Goal: Information Seeking & Learning: Learn about a topic

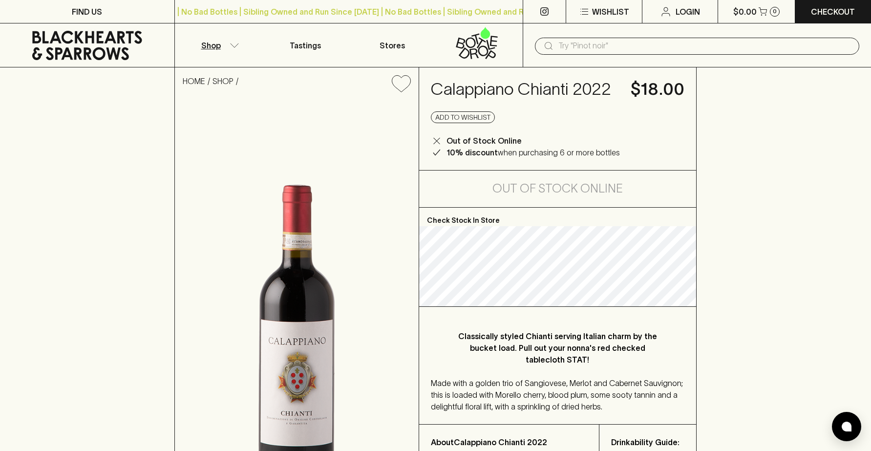
click at [230, 47] on button "Shop" at bounding box center [218, 44] width 87 height 43
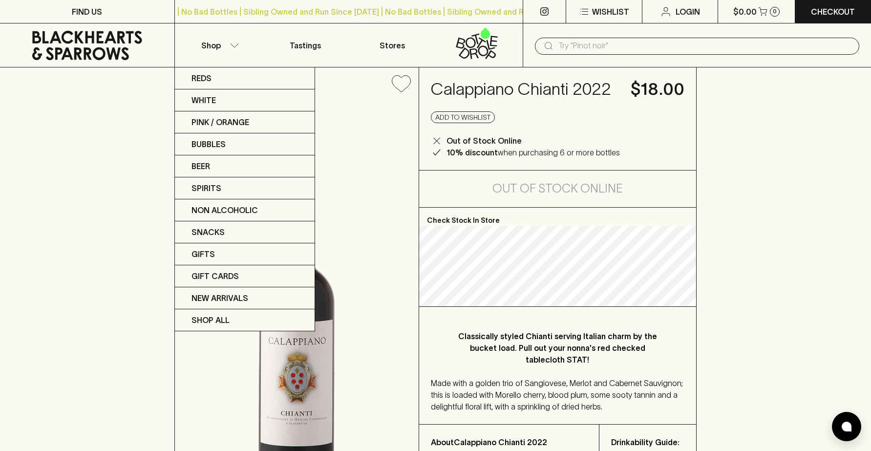
click at [579, 48] on div at bounding box center [435, 225] width 871 height 451
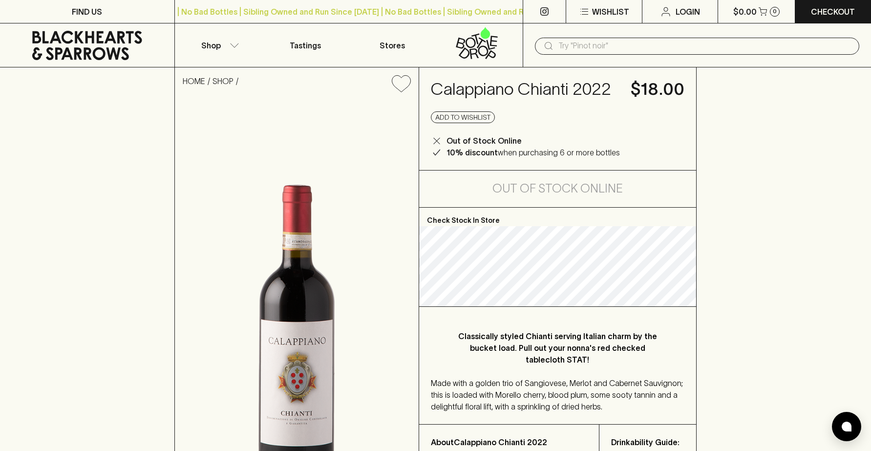
click at [580, 43] on input "text" at bounding box center [704, 46] width 293 height 16
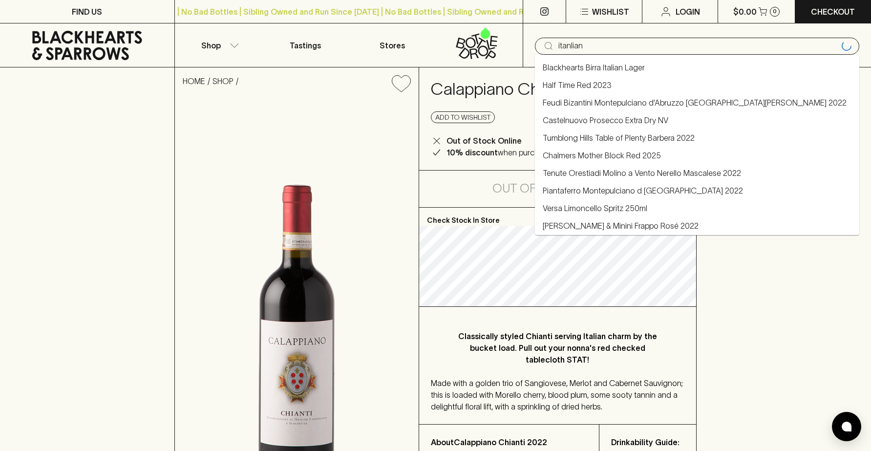
type input "itanlian"
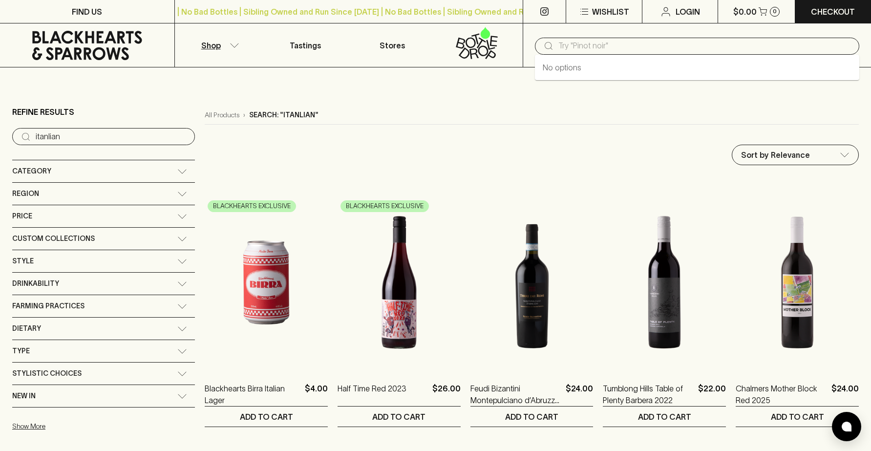
click at [608, 48] on input "text" at bounding box center [704, 46] width 293 height 16
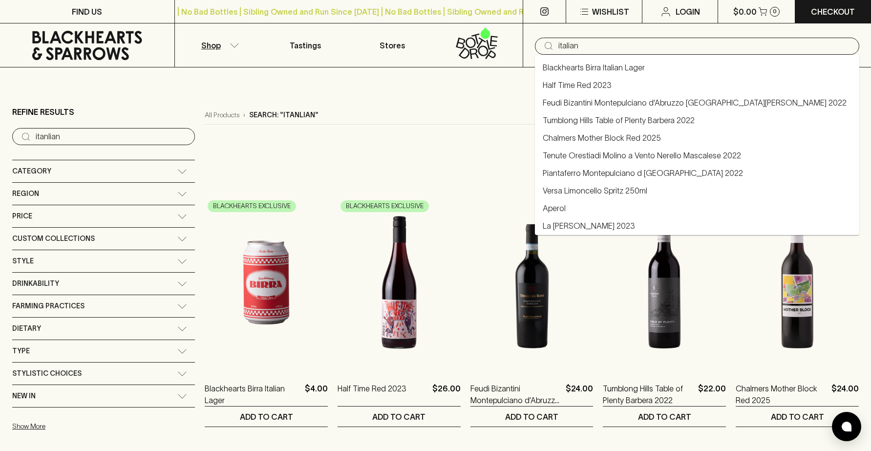
type input "italian"
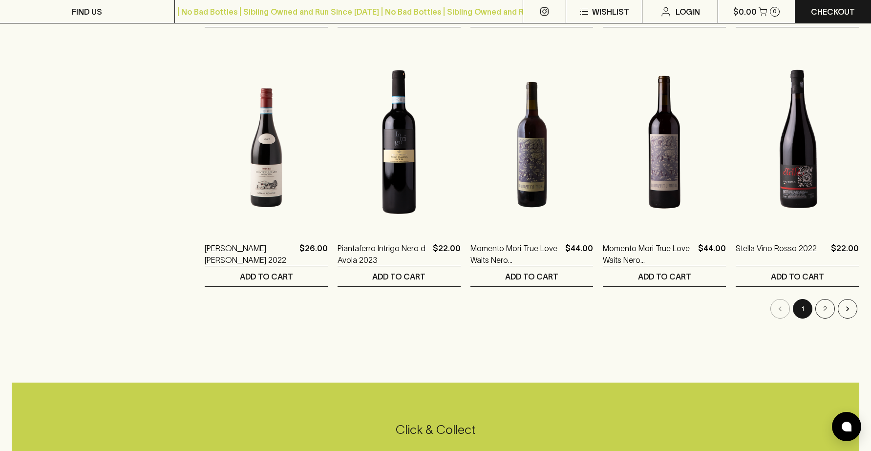
scroll to position [920, 0]
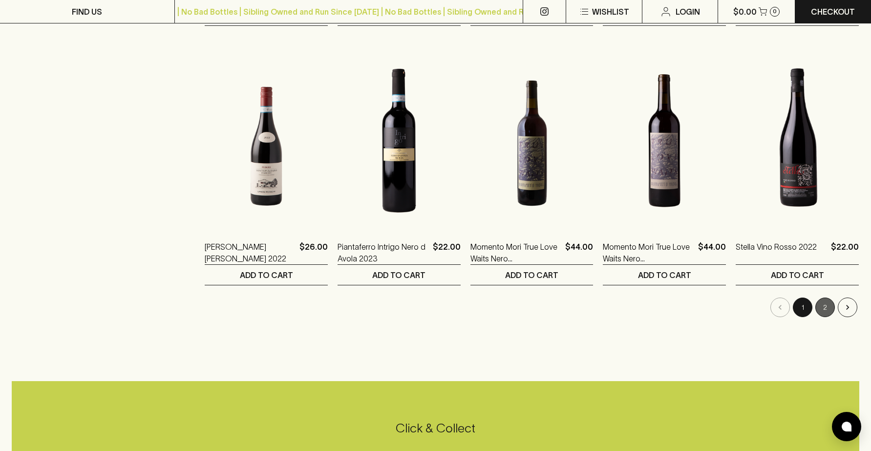
click at [822, 305] on button "2" at bounding box center [825, 307] width 20 height 20
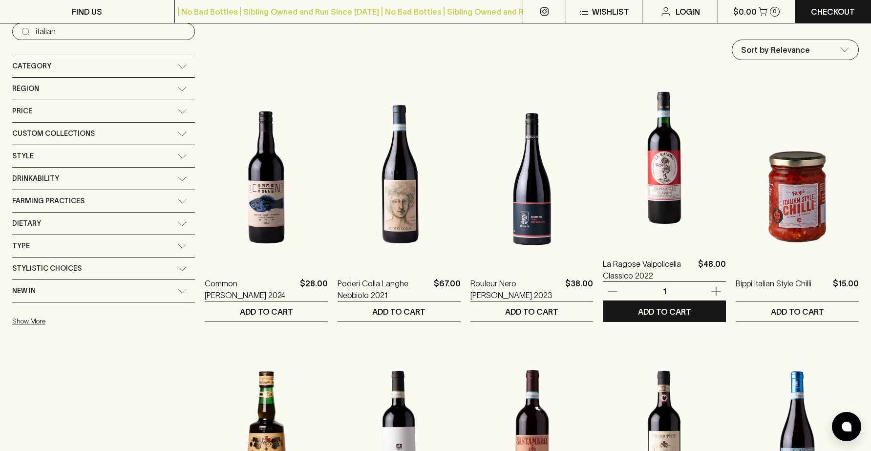
scroll to position [123, 0]
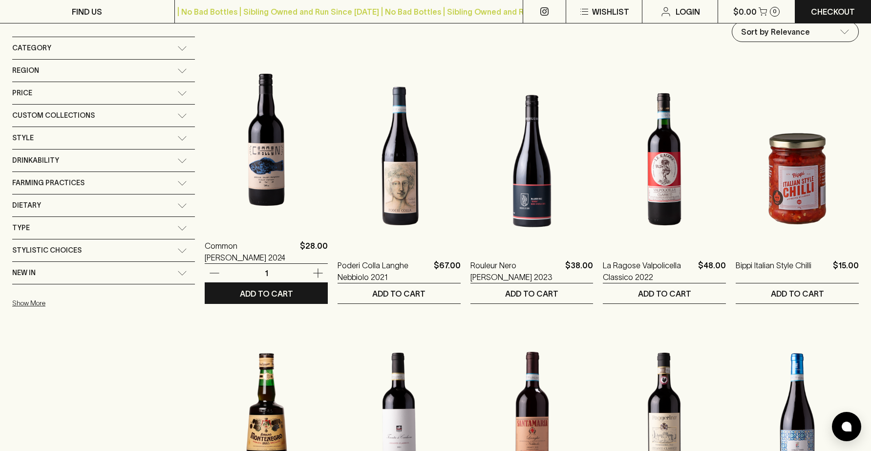
click at [209, 161] on img at bounding box center [266, 139] width 123 height 171
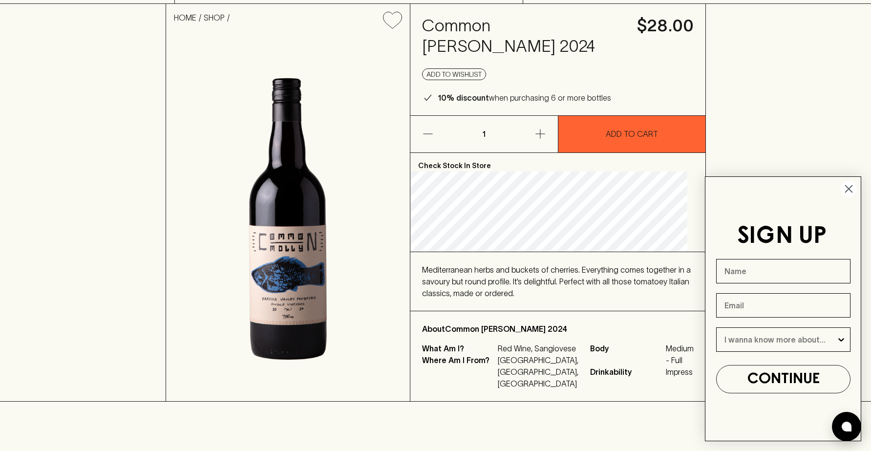
scroll to position [64, 0]
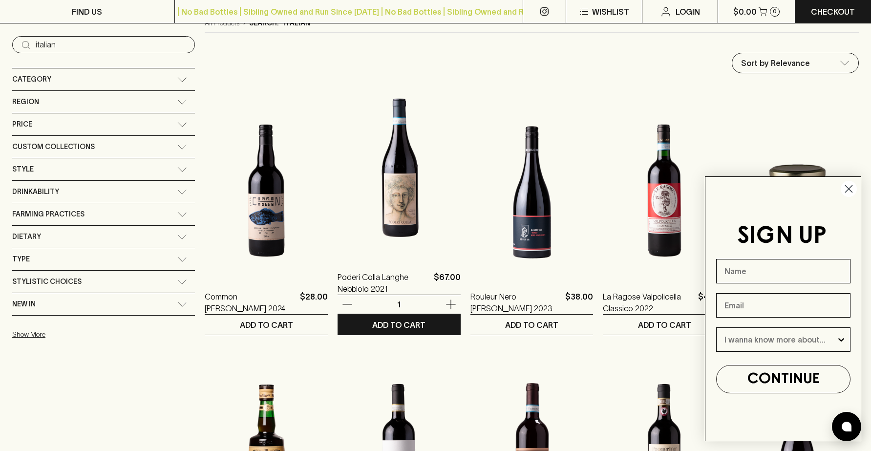
scroll to position [92, 0]
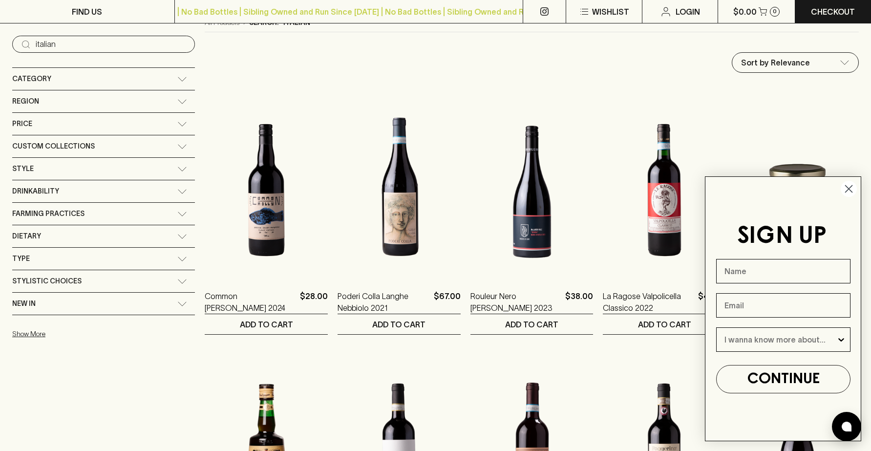
click at [844, 188] on circle "Close dialog" at bounding box center [848, 189] width 16 height 16
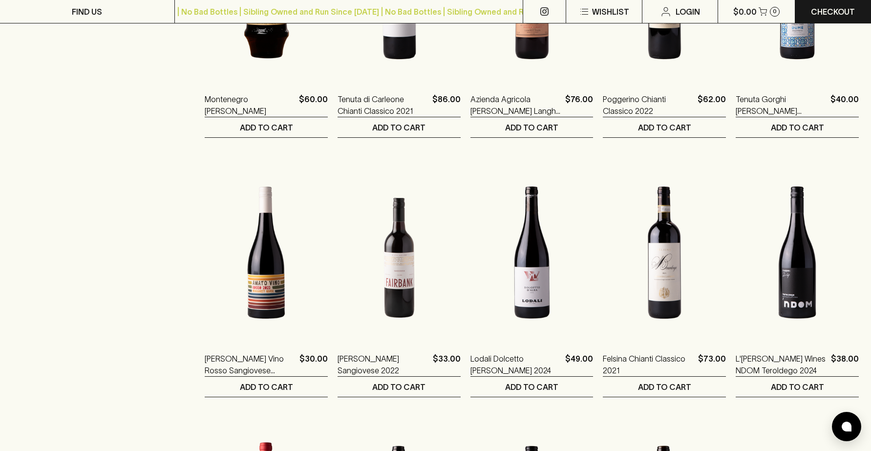
scroll to position [550, 0]
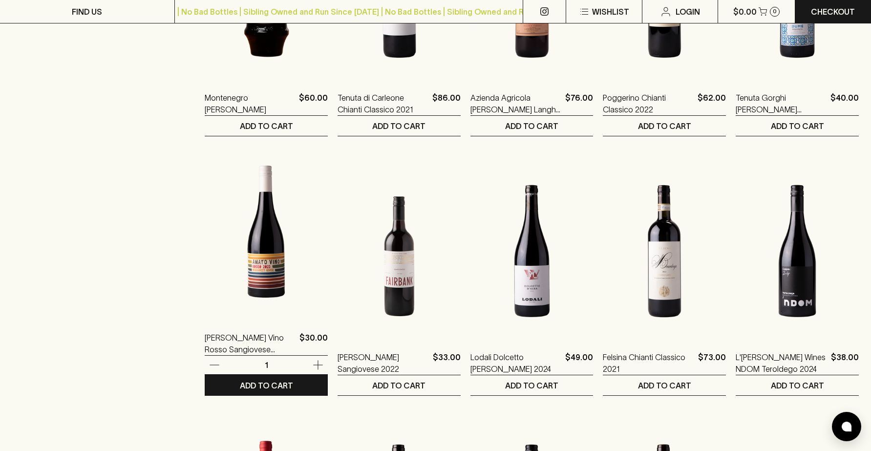
click at [222, 270] on img at bounding box center [266, 231] width 123 height 171
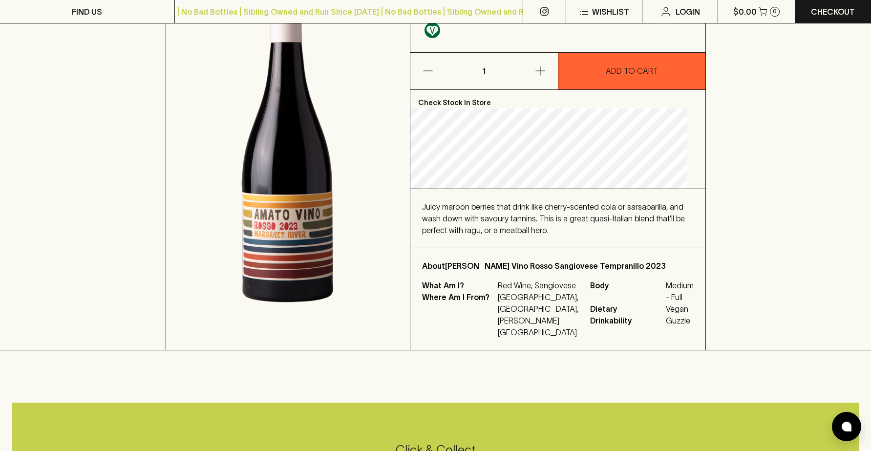
scroll to position [171, 0]
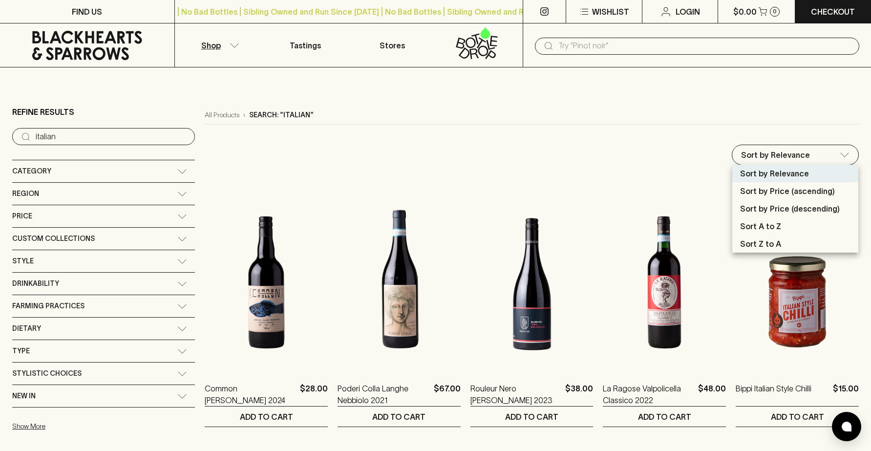
click at [753, 208] on p "Sort by Price (descending)" at bounding box center [790, 209] width 100 height 12
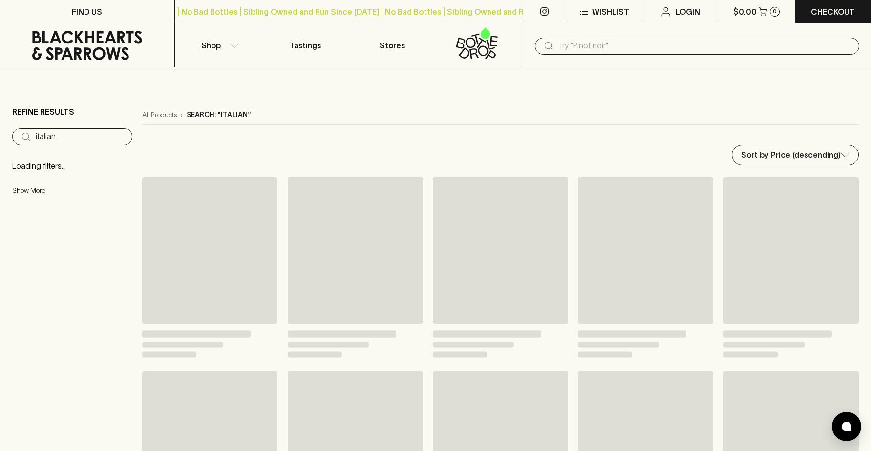
click at [754, 193] on p "Sort by Price (descending)" at bounding box center [791, 189] width 75 height 7
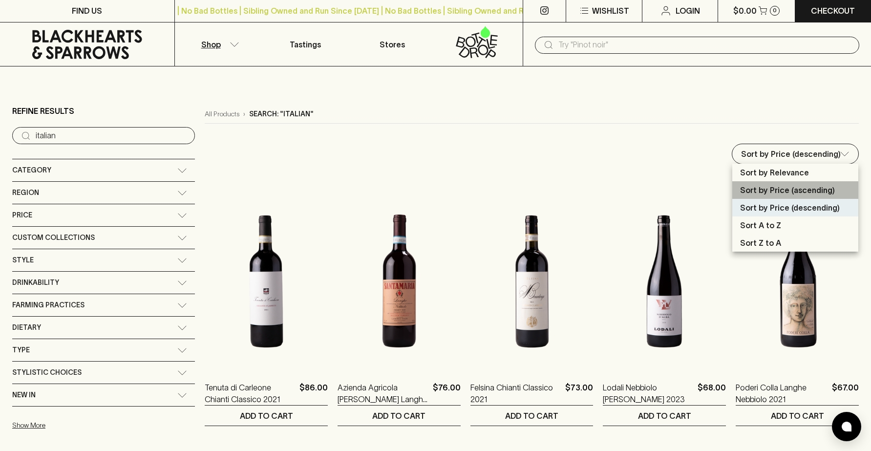
click at [772, 192] on p "Sort by Price (ascending)" at bounding box center [787, 190] width 95 height 12
type input "price:asc"
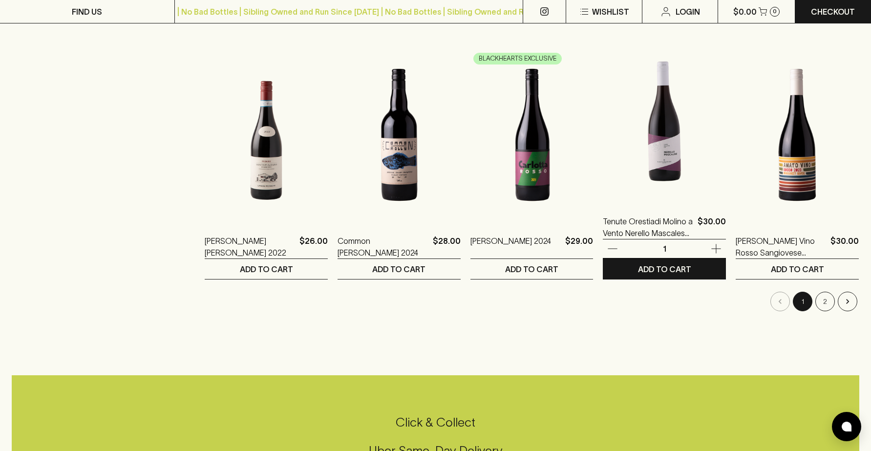
scroll to position [991, 0]
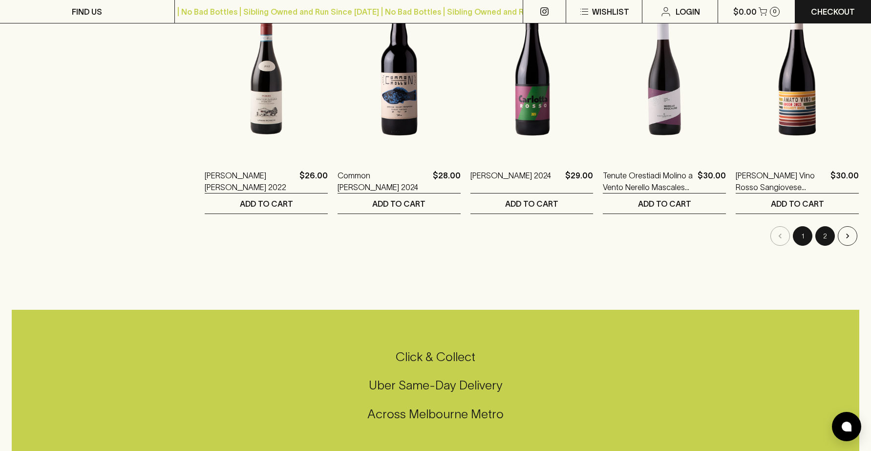
click at [827, 231] on button "2" at bounding box center [825, 236] width 20 height 20
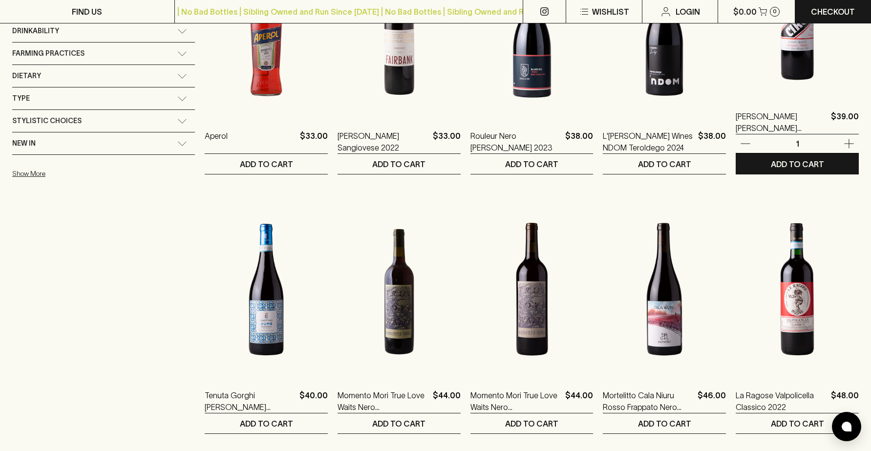
scroll to position [254, 0]
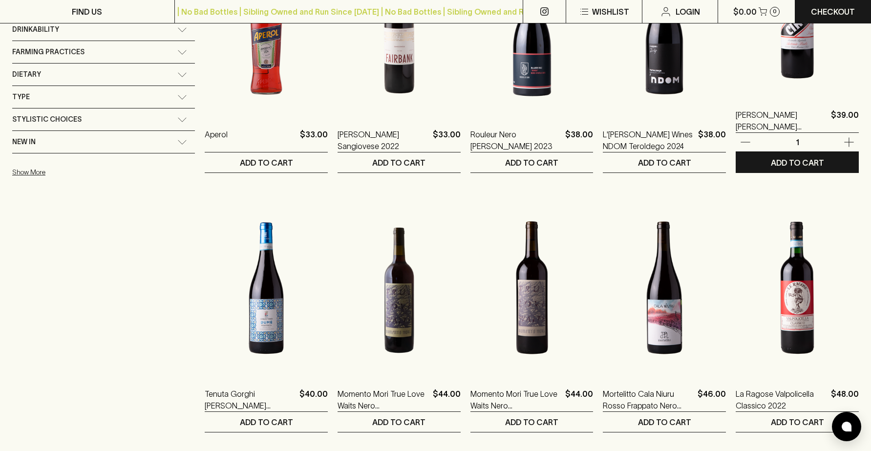
click at [778, 82] on img at bounding box center [796, 8] width 123 height 171
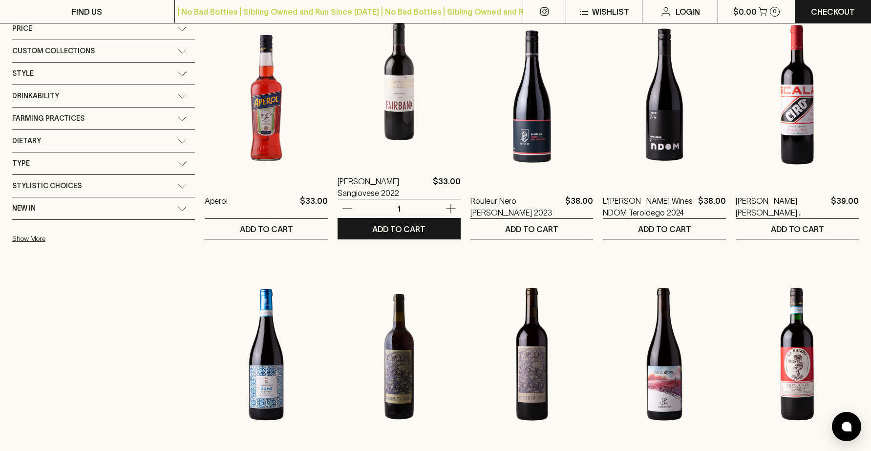
scroll to position [196, 0]
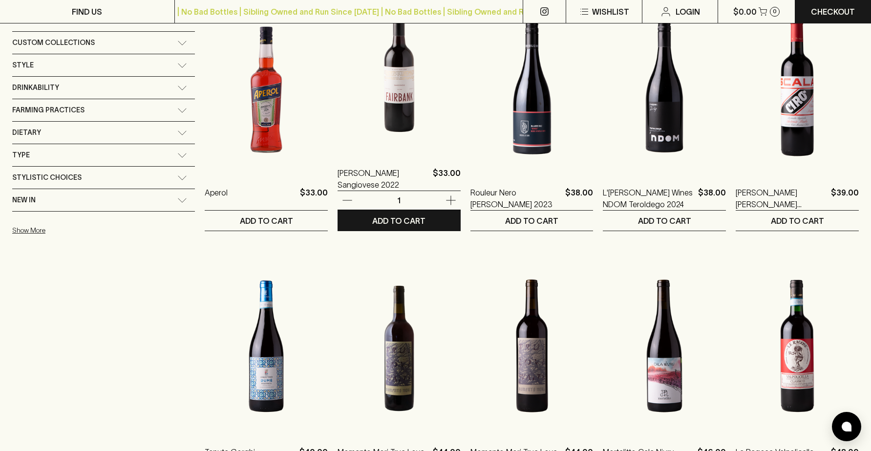
click at [366, 129] on img at bounding box center [398, 66] width 123 height 171
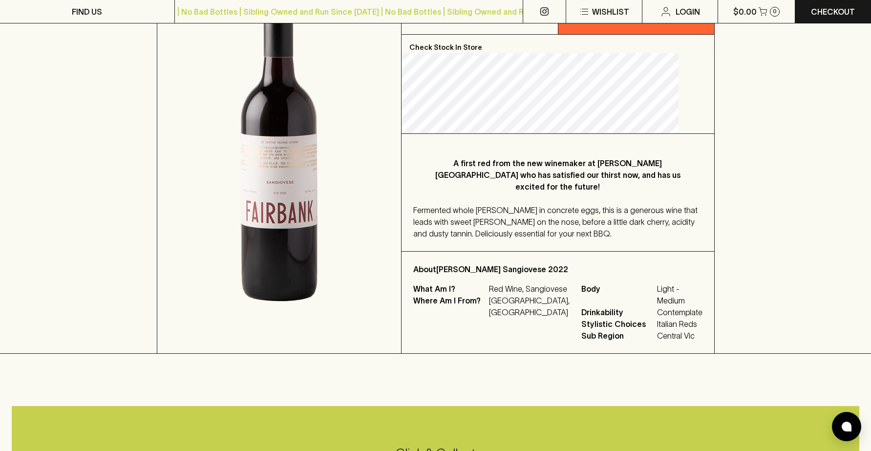
scroll to position [180, 0]
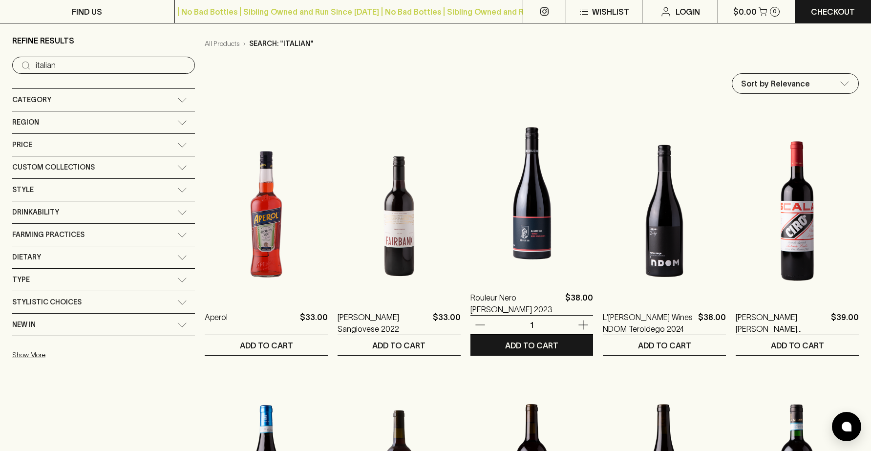
scroll to position [95, 0]
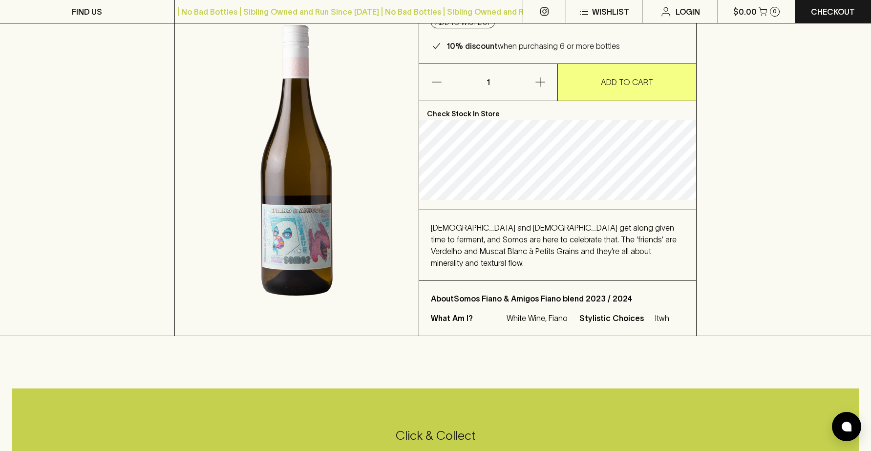
scroll to position [118, 0]
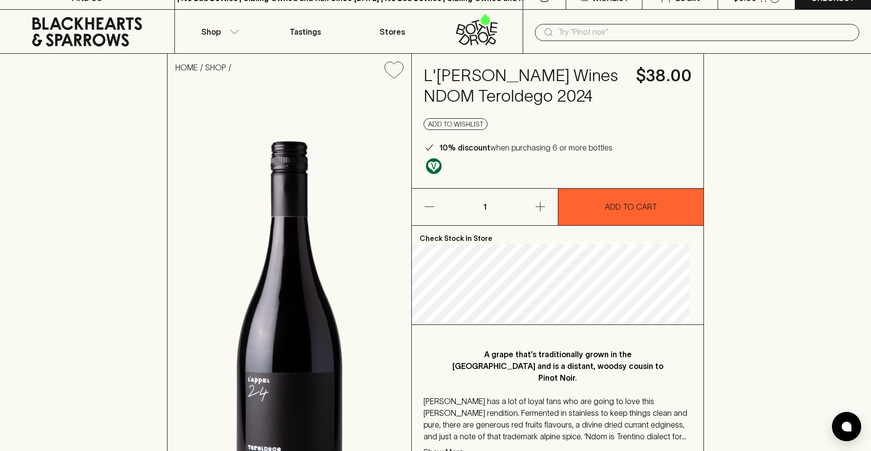
scroll to position [13, 0]
